Goal: Information Seeking & Learning: Understand process/instructions

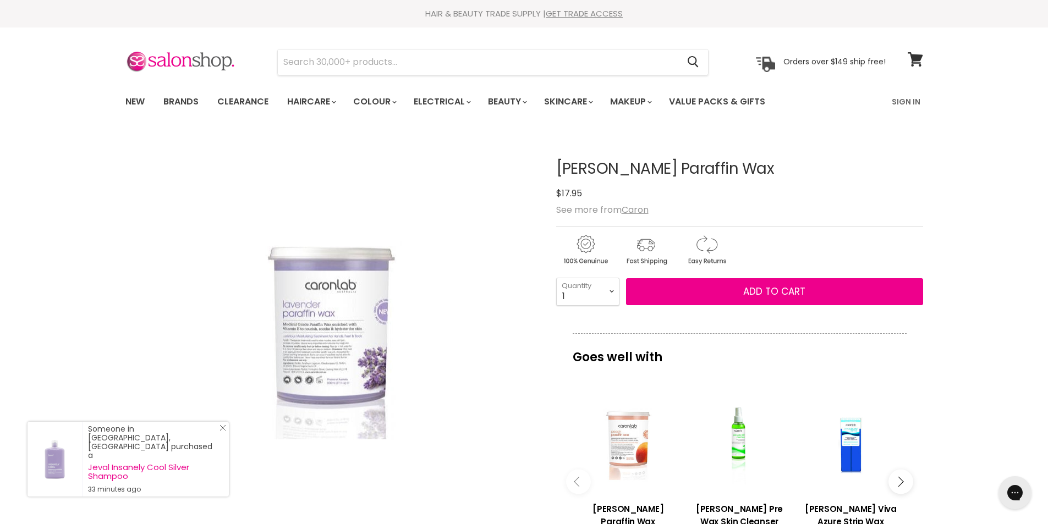
click at [223, 431] on icon "Close Icon" at bounding box center [222, 428] width 7 height 7
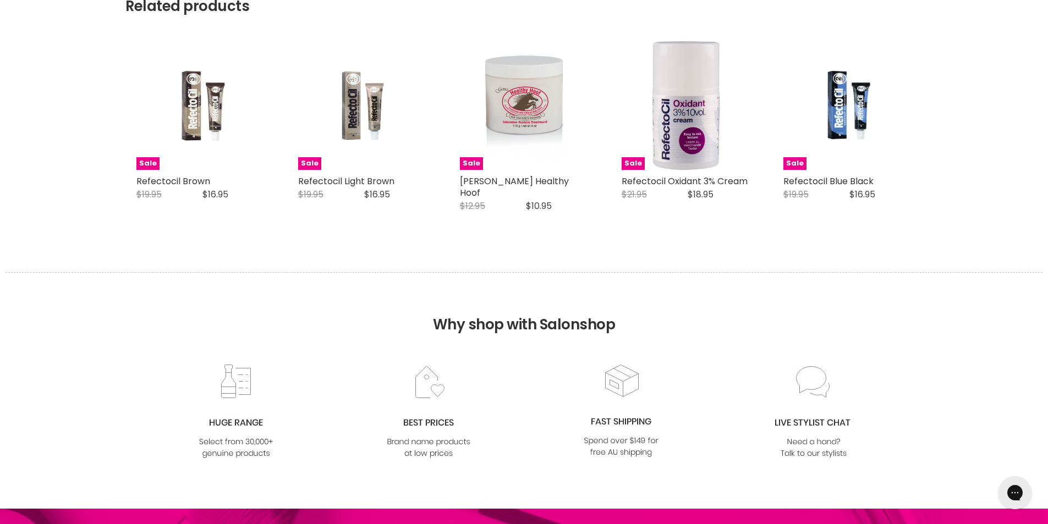
scroll to position [1349, 0]
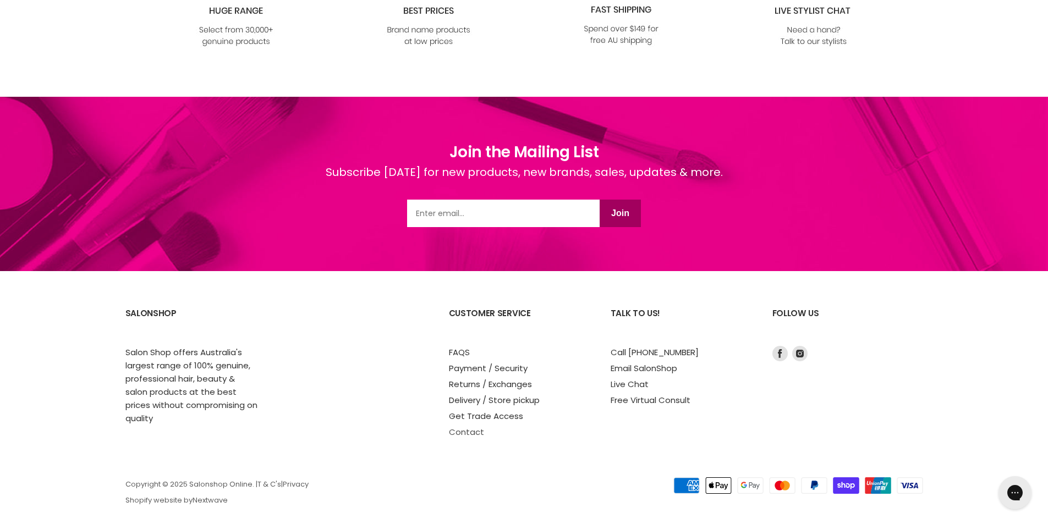
click at [468, 426] on link "Contact" at bounding box center [466, 432] width 35 height 12
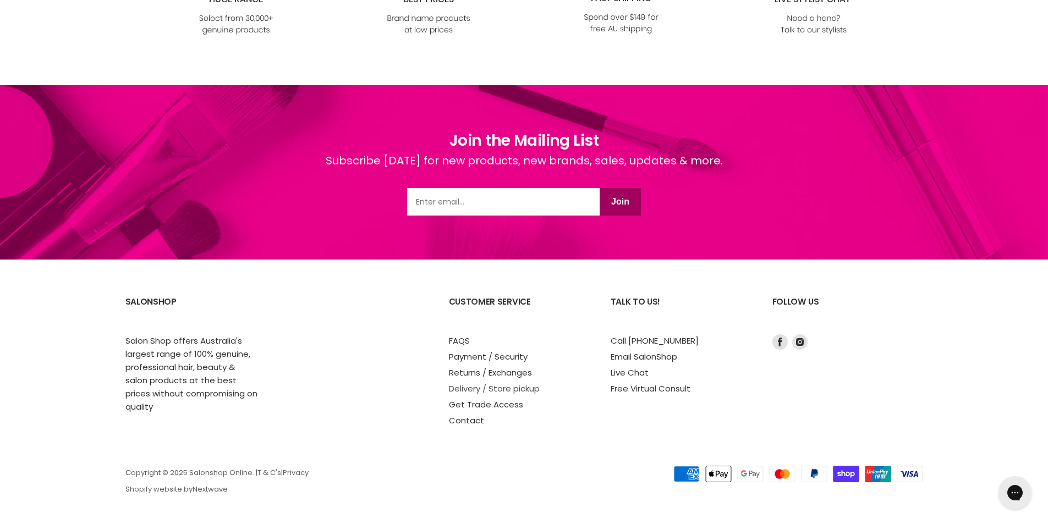
click at [476, 392] on link "Delivery / Store pickup" at bounding box center [494, 389] width 91 height 12
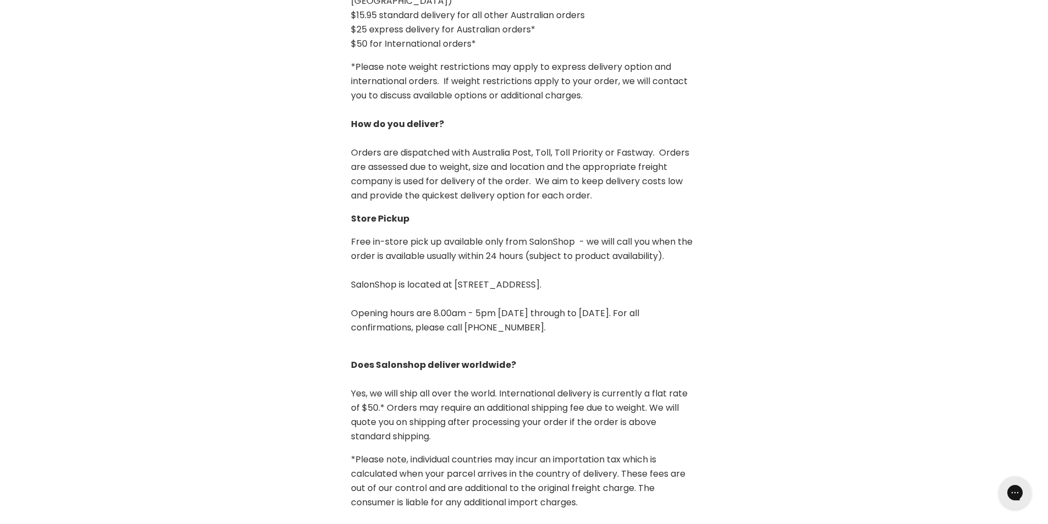
click at [602, 271] on p "Free in-store pick up available only from SalonShop - we will call you when the…" at bounding box center [524, 285] width 347 height 100
drag, startPoint x: 639, startPoint y: 265, endPoint x: 337, endPoint y: 269, distance: 302.0
click at [337, 269] on div "How much does delivery cost? Free standard delivery on all Australian orders ov…" at bounding box center [524, 419] width 374 height 925
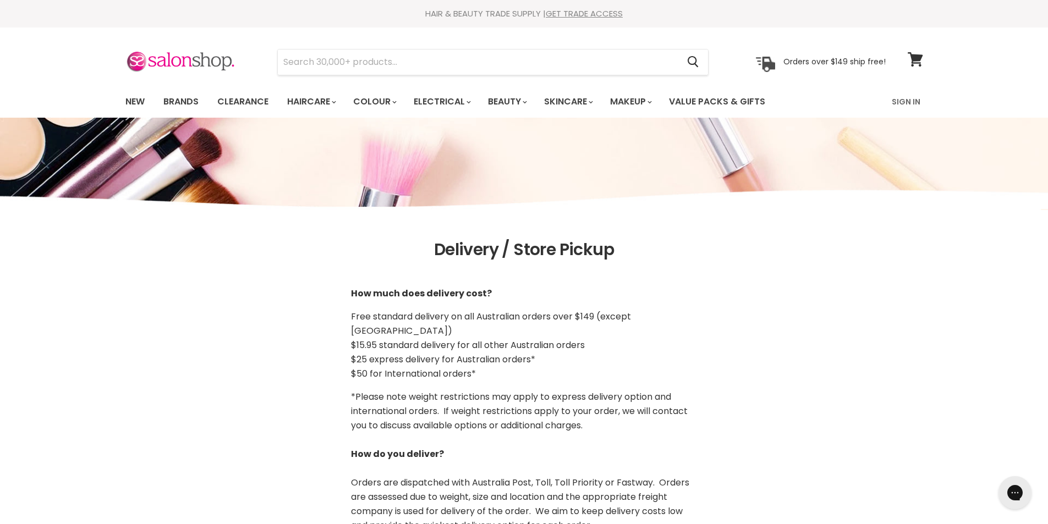
click at [490, 320] on span "Free standard delivery on all Australian orders over $149 (except [GEOGRAPHIC_D…" at bounding box center [491, 323] width 280 height 27
click at [429, 353] on span "$25 express delivery for Australian orders*" at bounding box center [443, 359] width 184 height 13
click at [437, 323] on span "Free standard delivery on all Australian orders over $149 (except [GEOGRAPHIC_D…" at bounding box center [491, 323] width 280 height 27
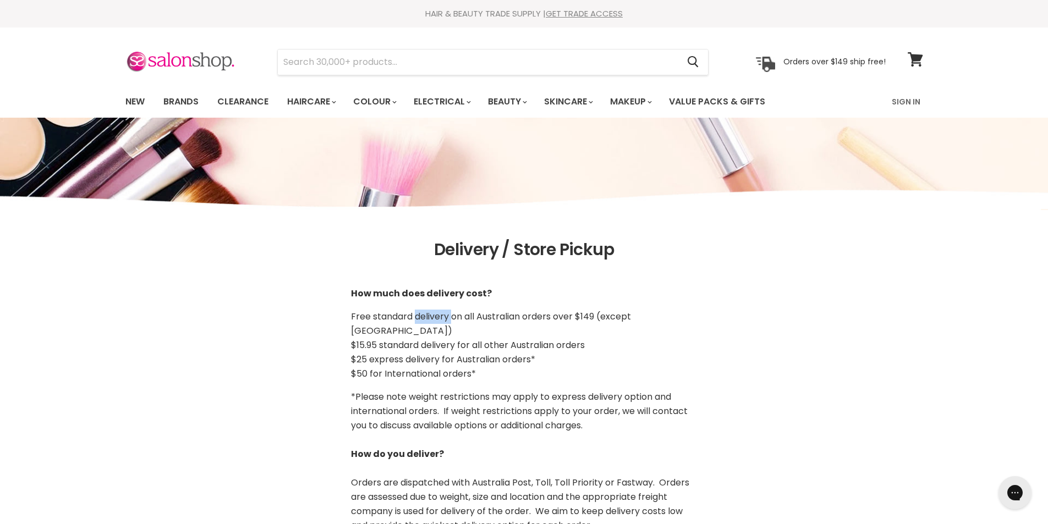
click at [437, 323] on span "Free standard delivery on all Australian orders over $149 (except [GEOGRAPHIC_D…" at bounding box center [491, 323] width 280 height 27
click at [432, 339] on span "$15.95 standard delivery for all other Australian orders" at bounding box center [468, 345] width 234 height 13
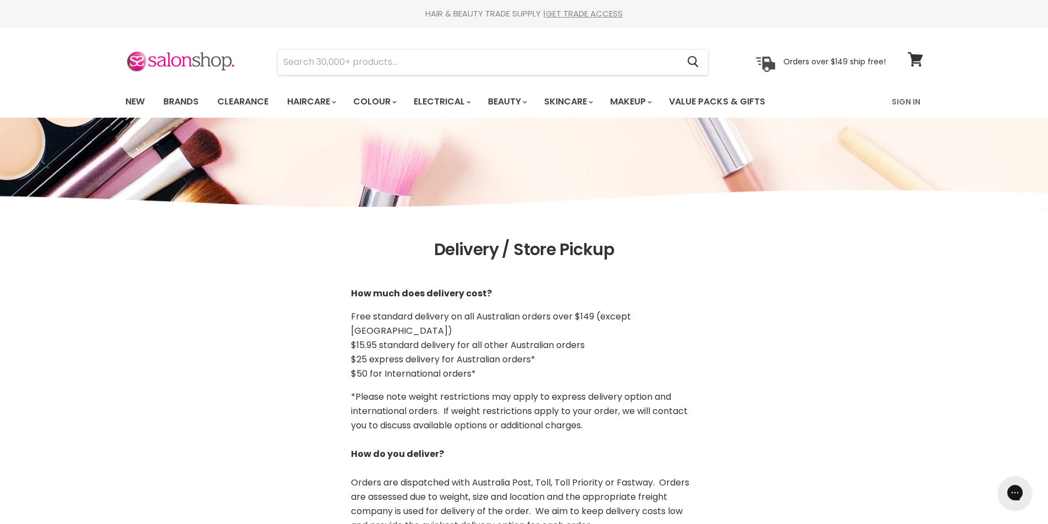
click at [433, 353] on span "$25 express delivery for Australian orders*" at bounding box center [443, 359] width 184 height 13
click at [421, 367] on span "$50 for International orders*" at bounding box center [413, 373] width 125 height 13
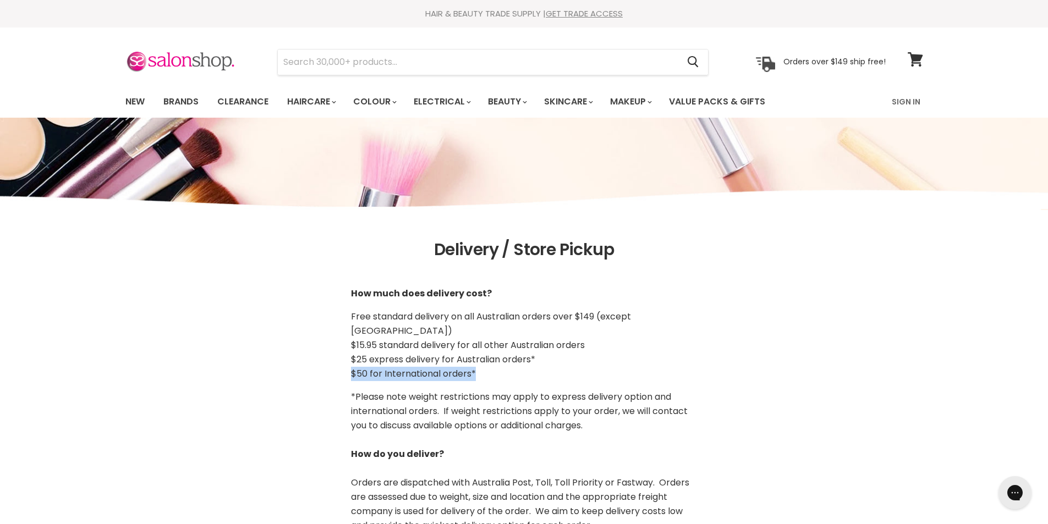
click at [421, 367] on span "$50 for International orders*" at bounding box center [413, 373] width 125 height 13
click at [421, 391] on span "*Please note weight restrictions may apply to express delivery option and inter…" at bounding box center [519, 411] width 337 height 41
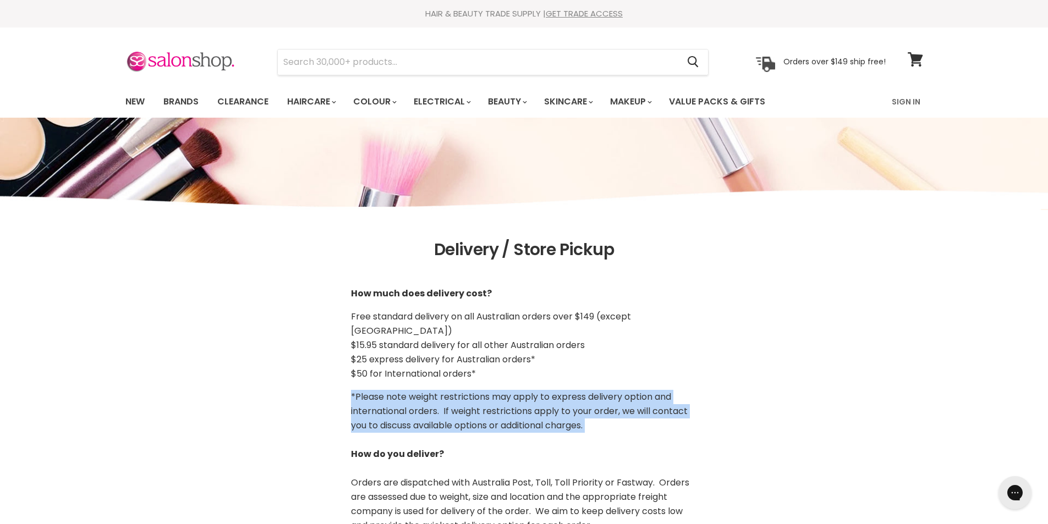
click at [421, 391] on span "*Please note weight restrictions may apply to express delivery option and inter…" at bounding box center [519, 411] width 337 height 41
